Goal: Complete application form: Complete application form

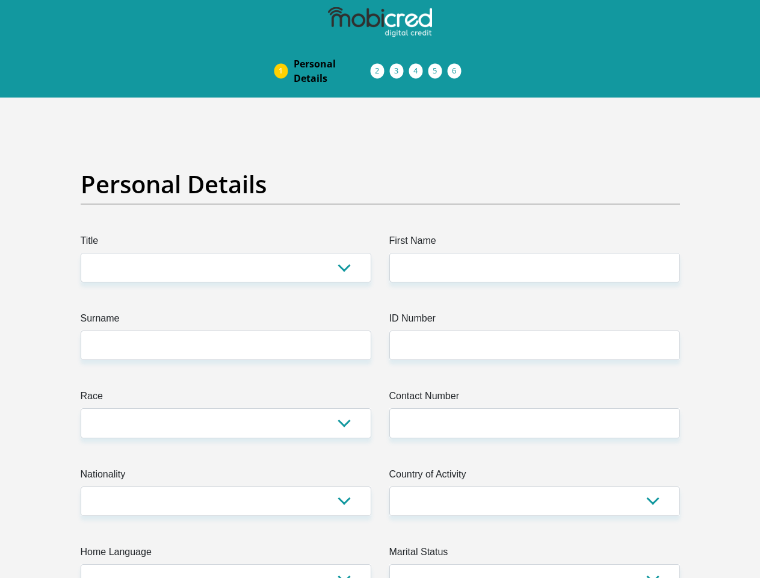
click at [0, 0] on img at bounding box center [0, 0] width 0 height 0
click at [284, 52] on link "Personal Details" at bounding box center [332, 71] width 96 height 39
click at [381, 66] on link "Acceptance of Services" at bounding box center [390, 71] width 19 height 10
click at [0, 0] on span "Documents" at bounding box center [0, 0] width 0 height 0
click at [438, 66] on link "Debicheck Mandate" at bounding box center [428, 71] width 19 height 10
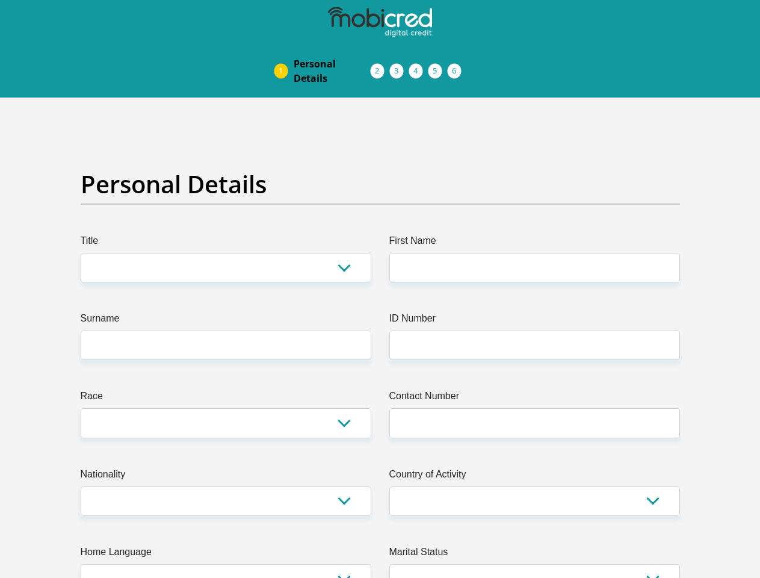
click at [458, 66] on link "Curata Authentication" at bounding box center [447, 71] width 19 height 10
click at [477, 66] on link "Pre Agreement Signoff" at bounding box center [467, 71] width 19 height 10
